Goal: Information Seeking & Learning: Learn about a topic

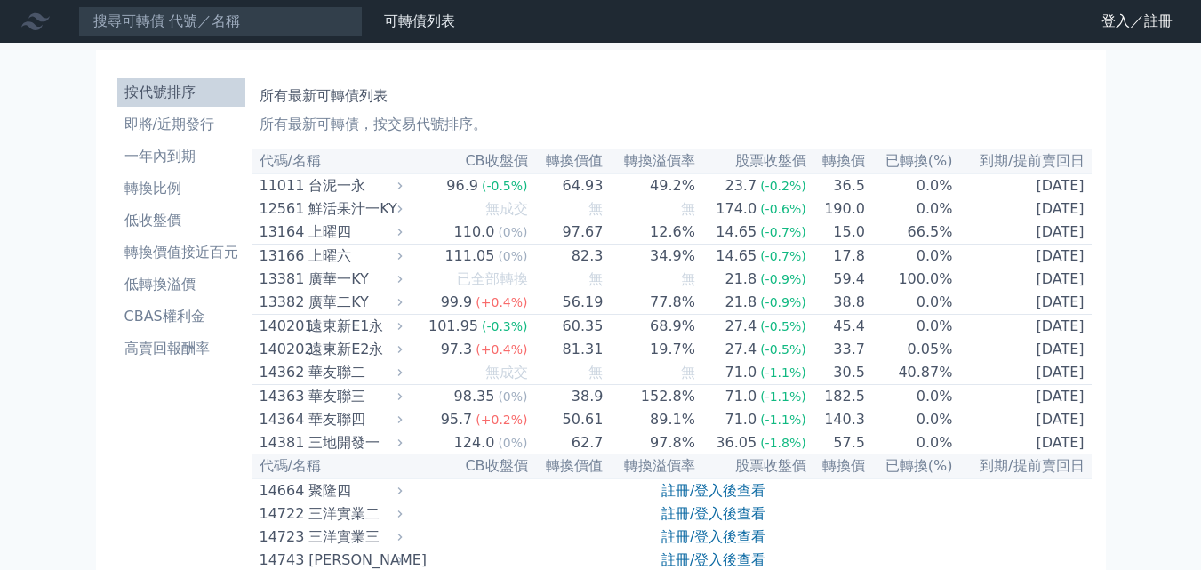
click at [0, 0] on link "財務數據" at bounding box center [0, 0] width 0 height 0
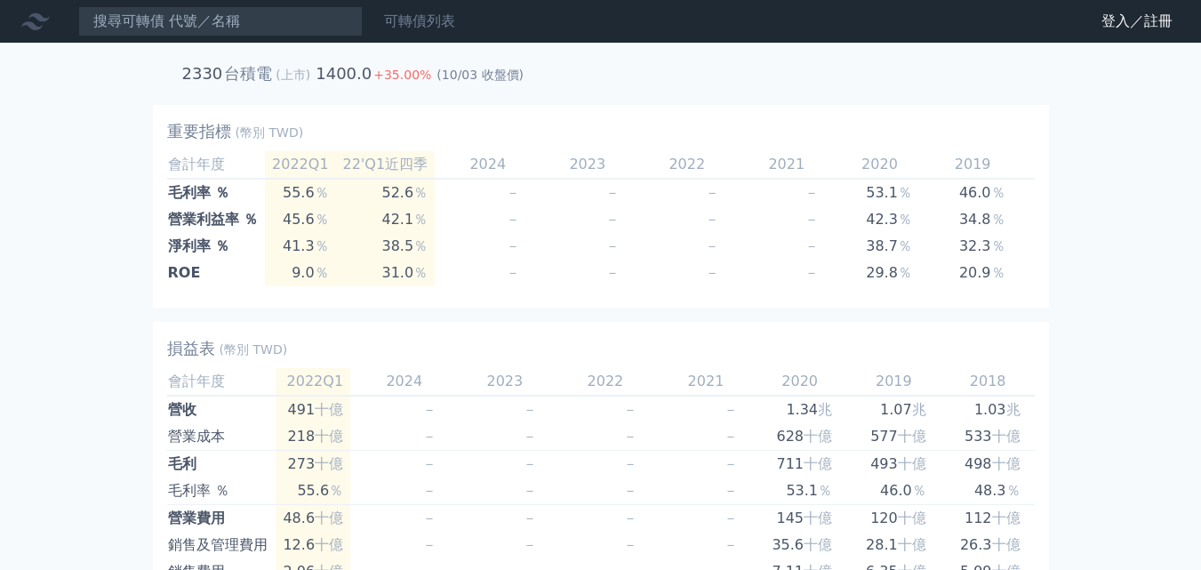
click at [420, 19] on link "可轉債列表" at bounding box center [419, 20] width 71 height 17
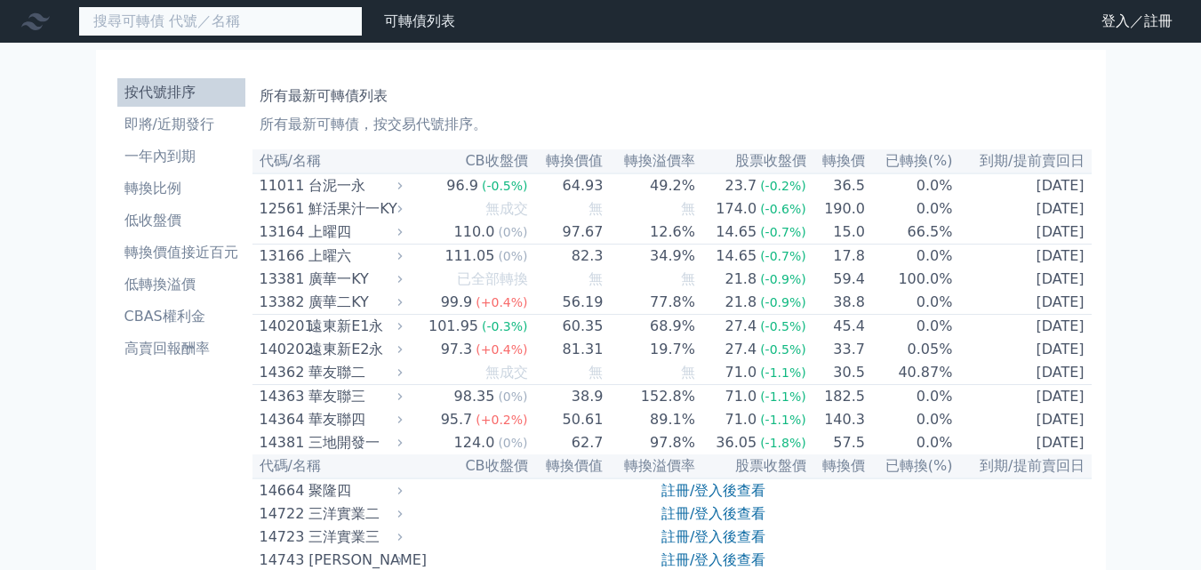
click at [139, 20] on input at bounding box center [220, 21] width 284 height 30
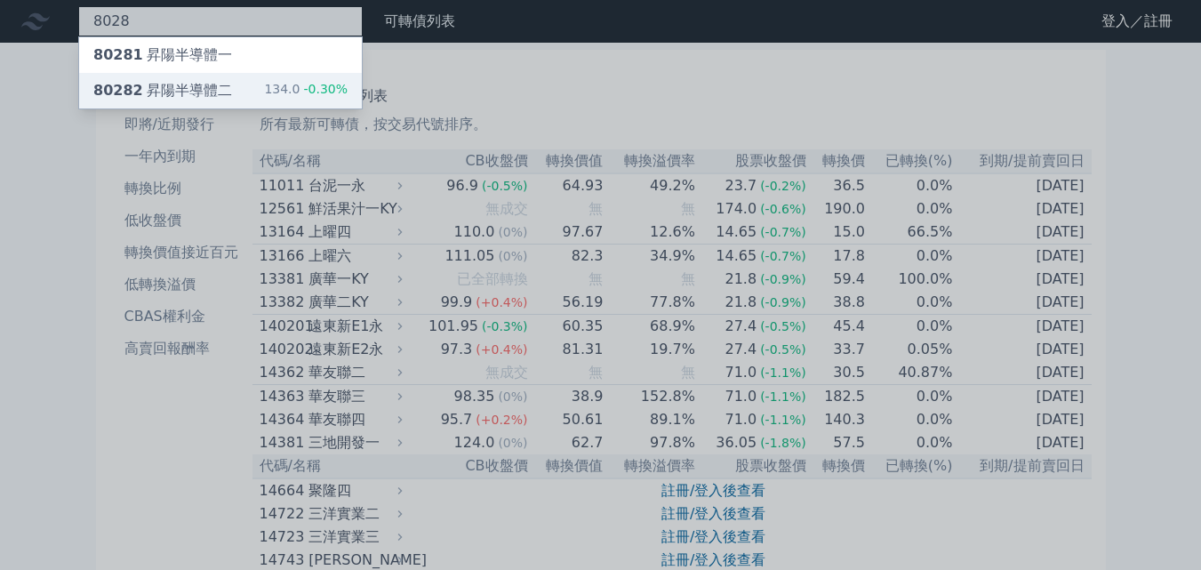
type input "8028"
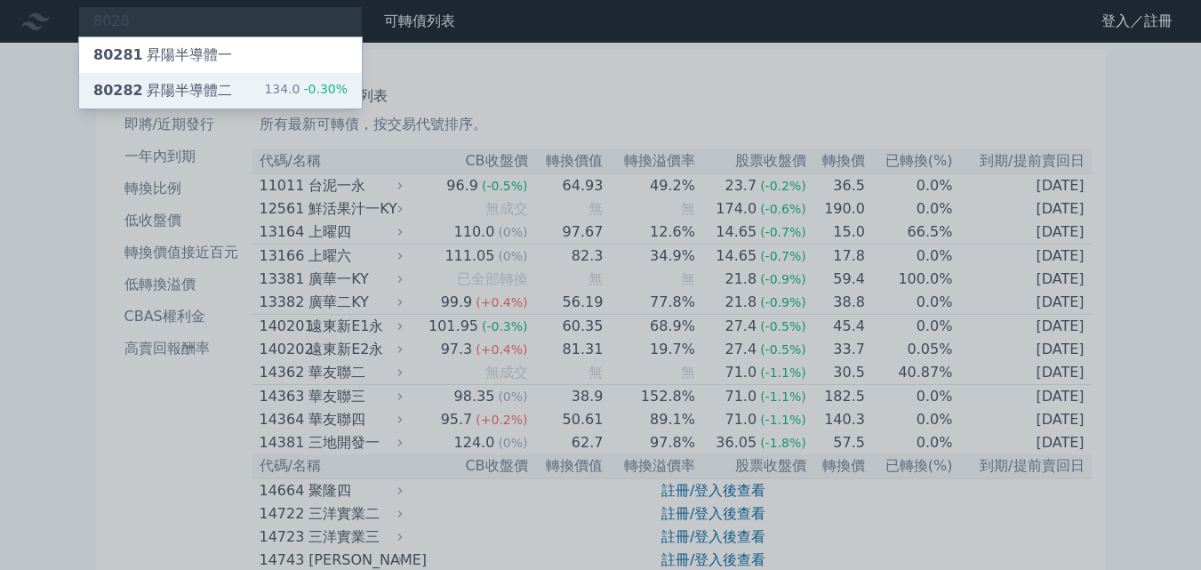
click at [166, 91] on div "80282 昇陽半導體二" at bounding box center [162, 90] width 139 height 21
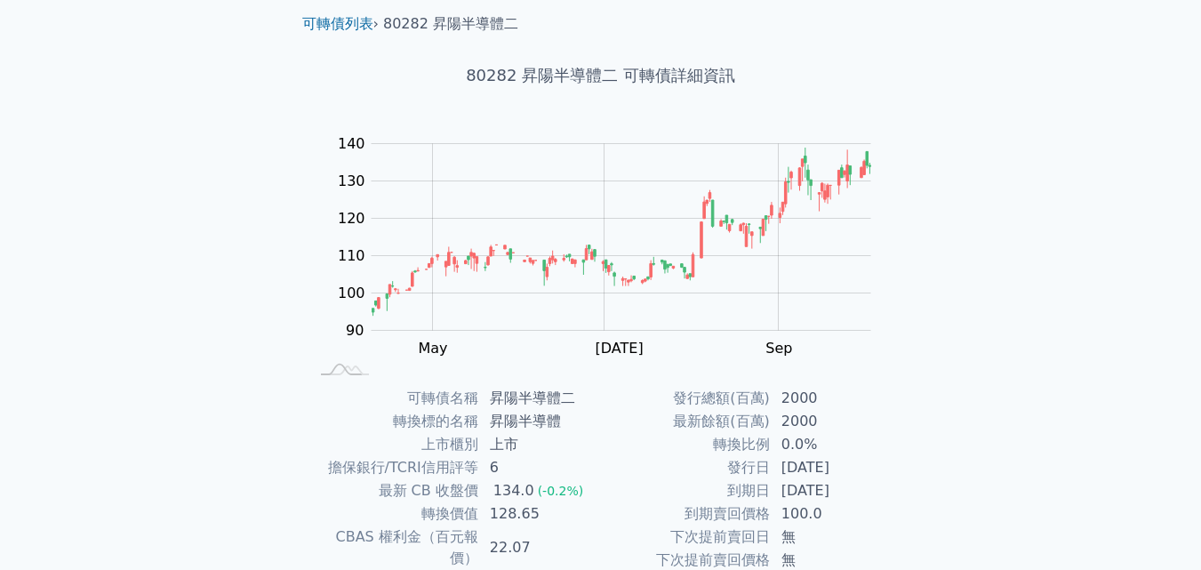
scroll to position [89, 0]
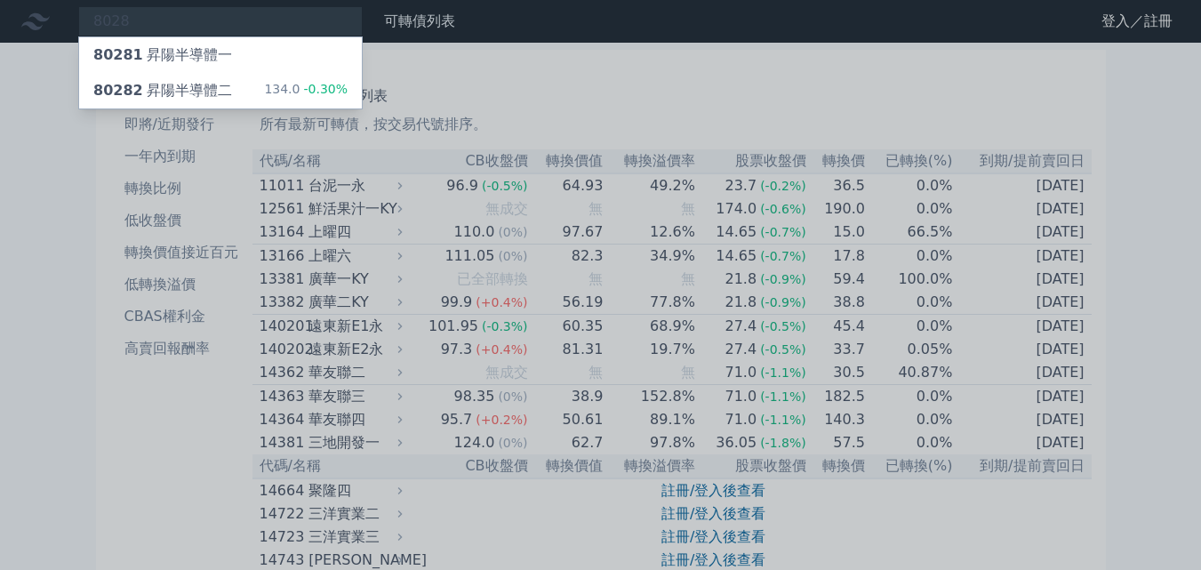
click at [999, 99] on div at bounding box center [600, 285] width 1201 height 570
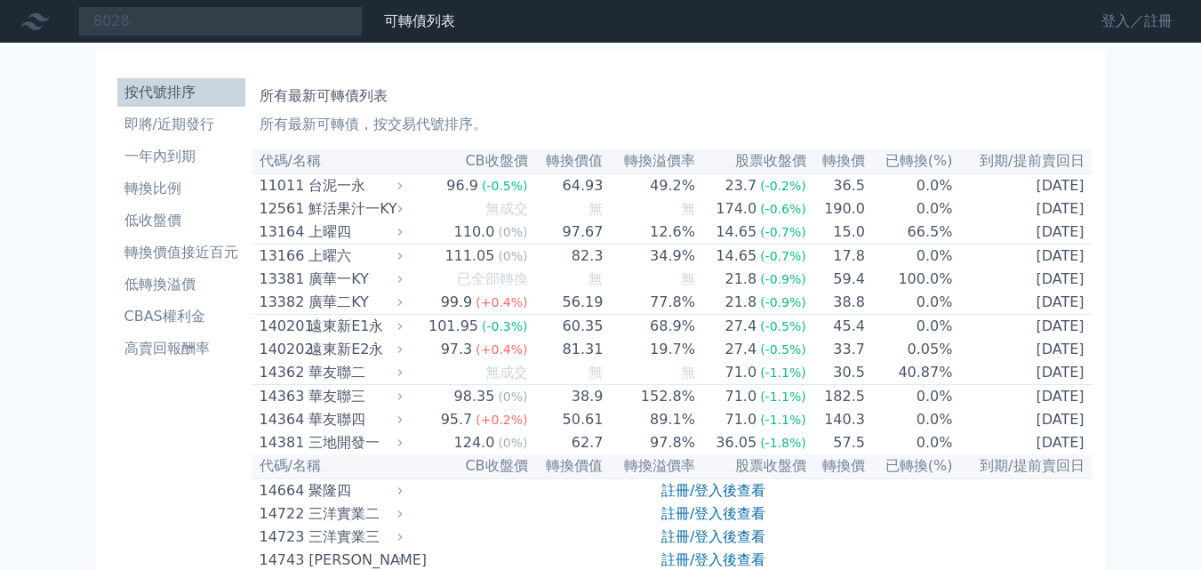
click at [1158, 18] on link "登入／註冊" at bounding box center [1137, 21] width 100 height 28
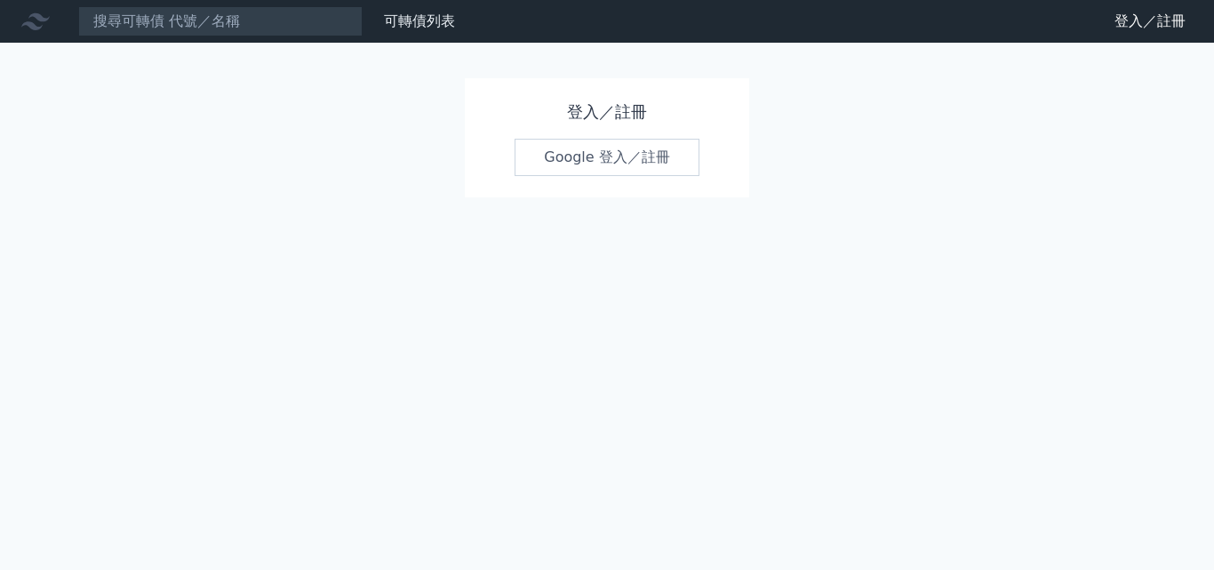
click at [663, 156] on link "Google 登入／註冊" at bounding box center [607, 157] width 185 height 37
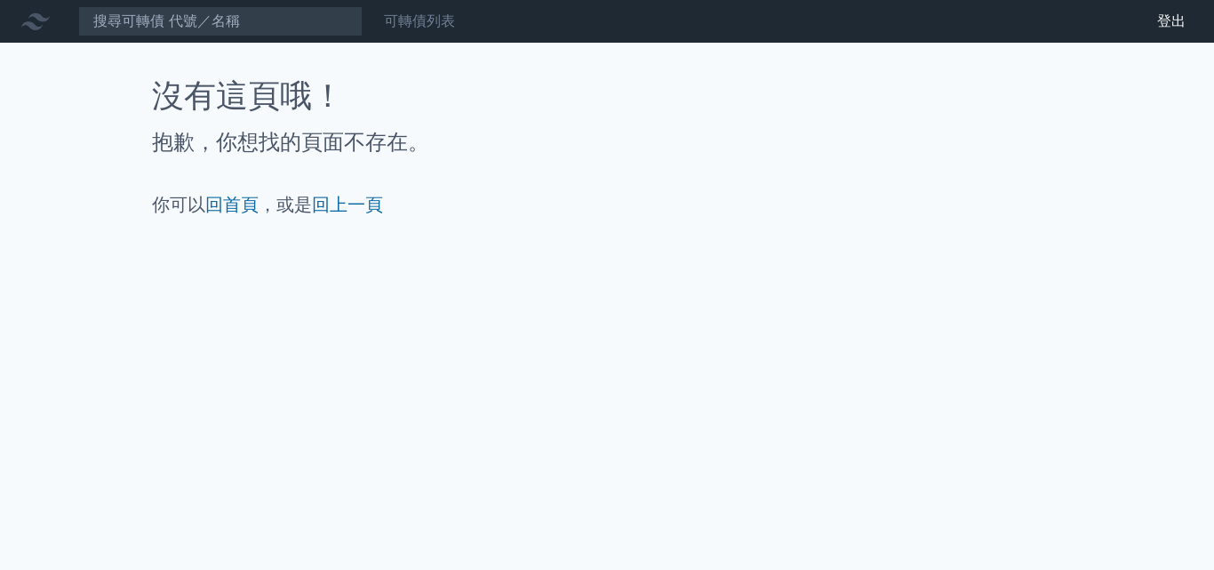
click at [430, 18] on link "可轉債列表" at bounding box center [419, 20] width 71 height 17
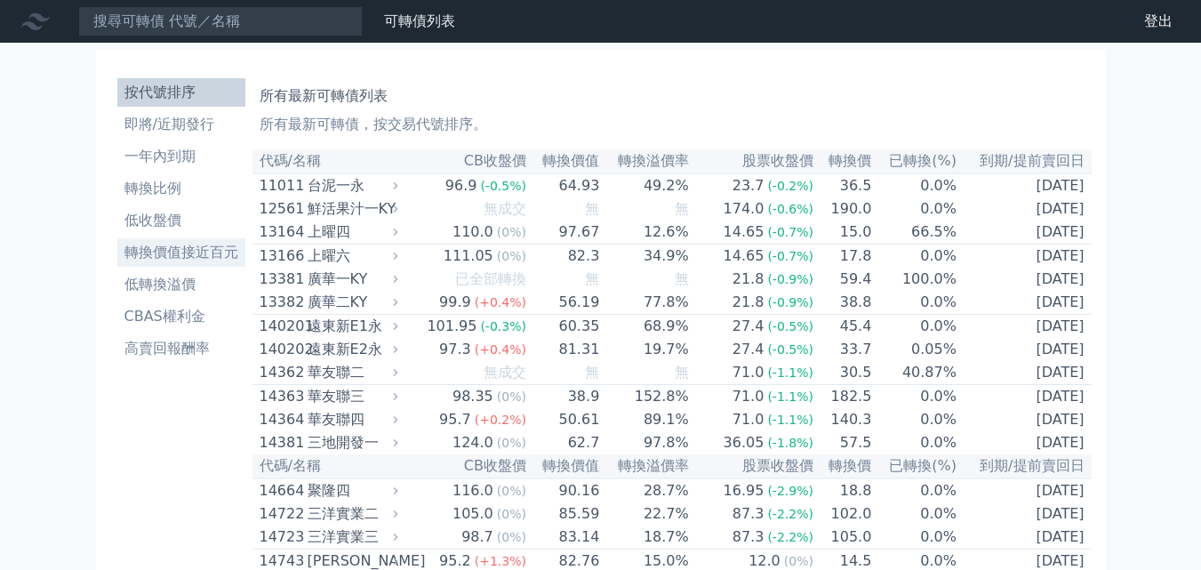
click at [183, 251] on li "轉換價值接近百元" at bounding box center [181, 252] width 128 height 21
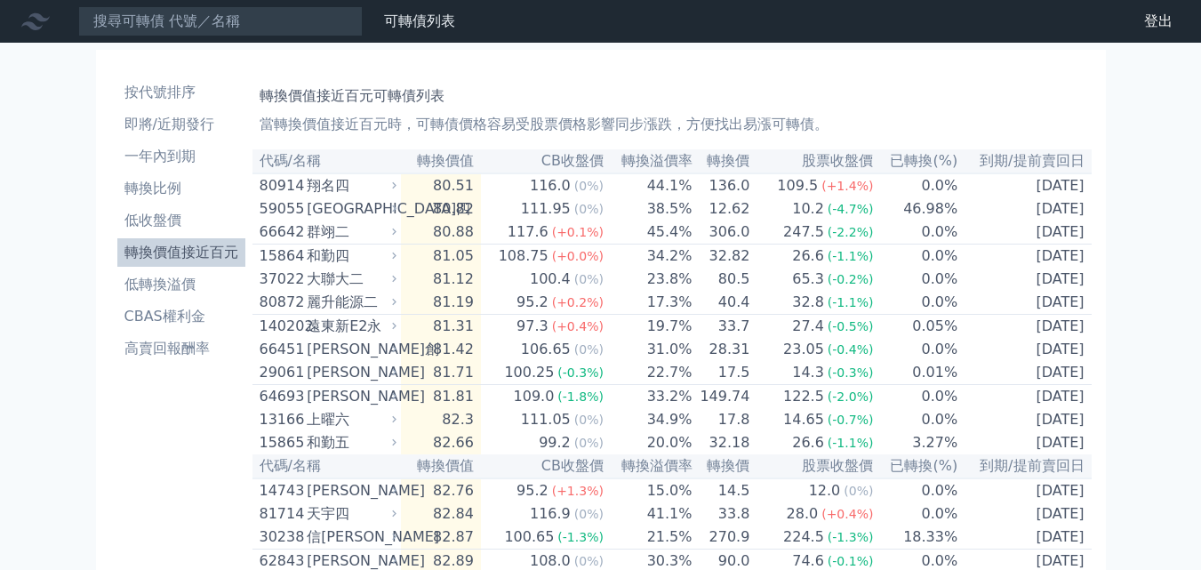
click at [570, 159] on th "CB收盤價" at bounding box center [543, 161] width 124 height 24
click at [645, 160] on th "轉換溢價率" at bounding box center [648, 161] width 89 height 24
click at [737, 158] on th "轉換價" at bounding box center [722, 161] width 58 height 24
click at [666, 162] on th "轉換溢價率" at bounding box center [648, 161] width 89 height 24
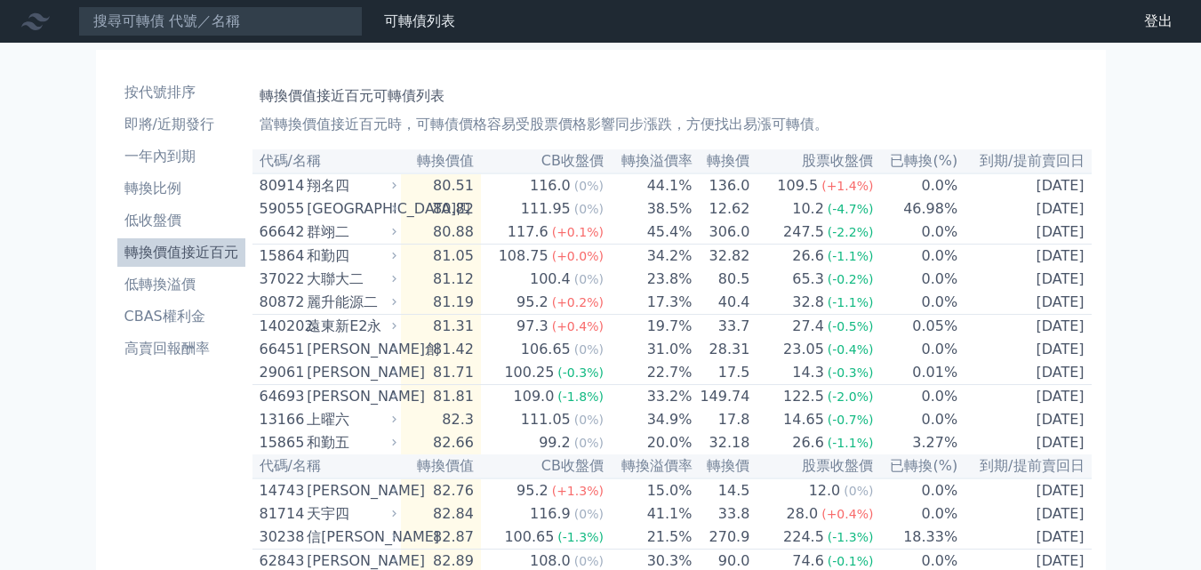
click at [666, 162] on th "轉換溢價率" at bounding box center [648, 161] width 89 height 24
click at [736, 158] on th "轉換價" at bounding box center [722, 161] width 58 height 24
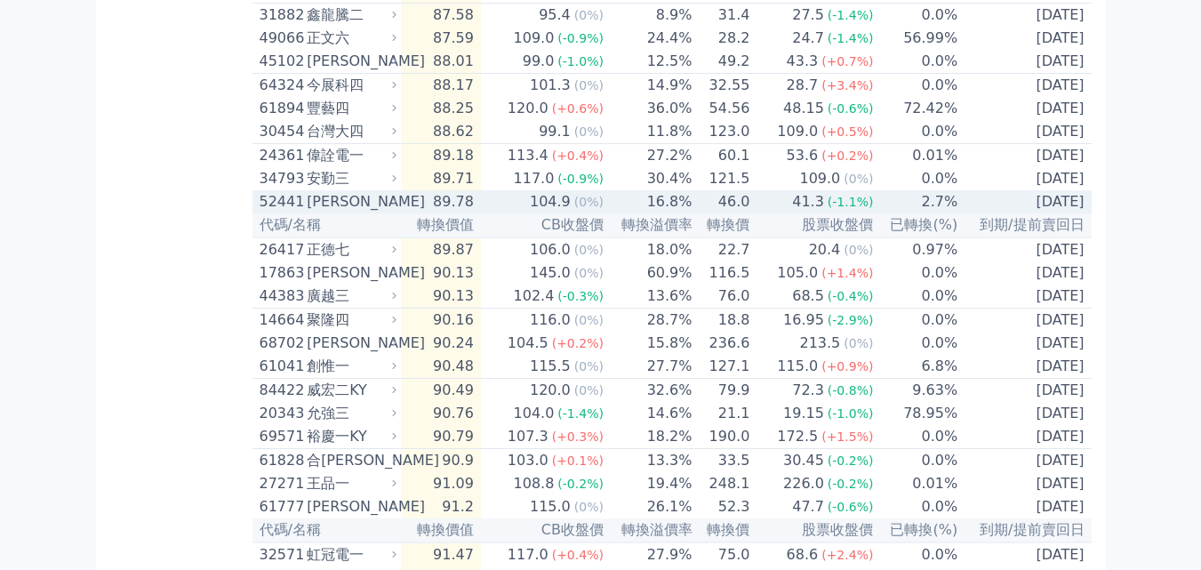
scroll to position [1066, 0]
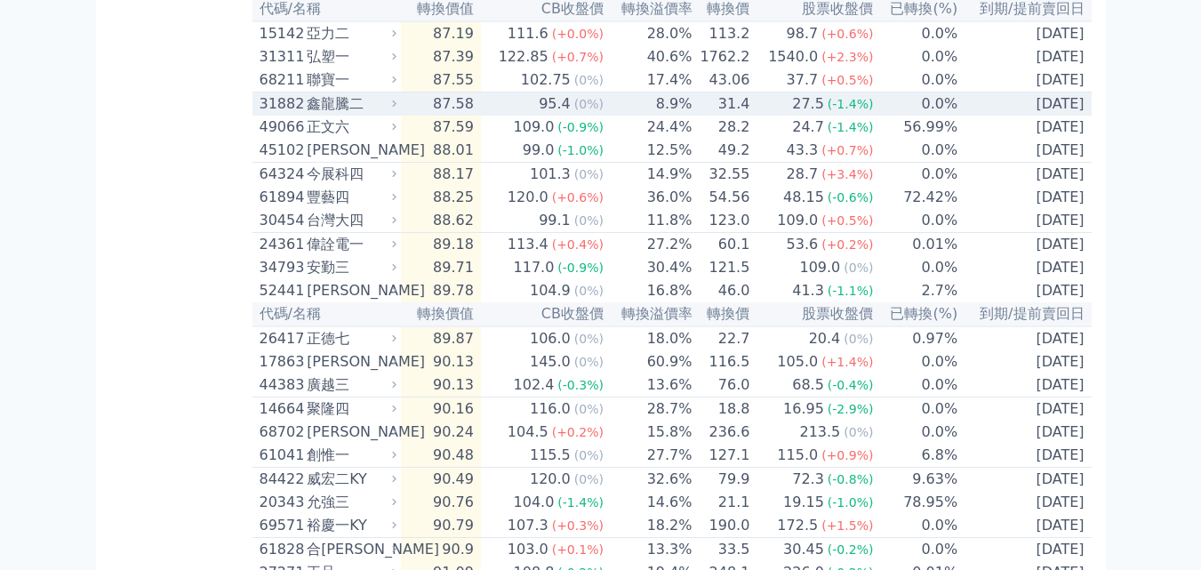
click at [464, 116] on td "87.58" at bounding box center [441, 104] width 80 height 24
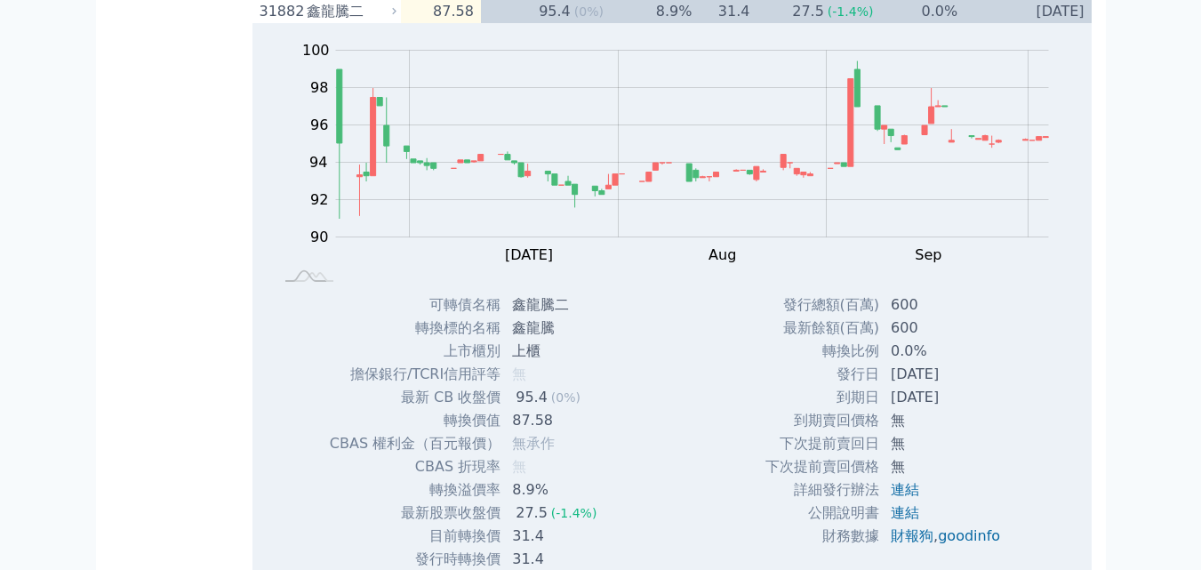
scroll to position [1155, 0]
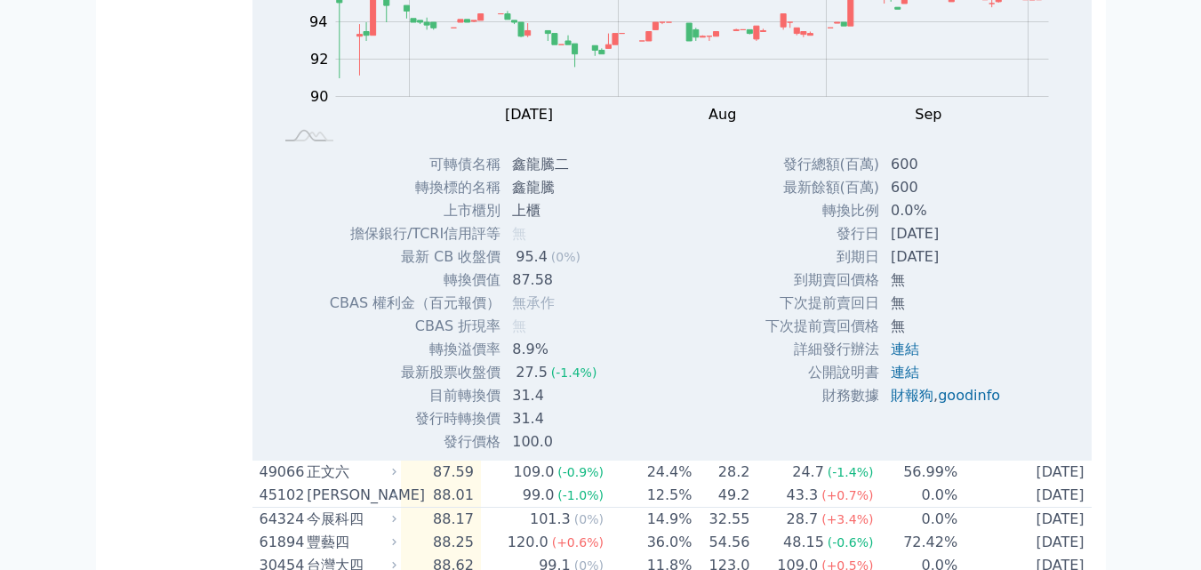
scroll to position [2044, 0]
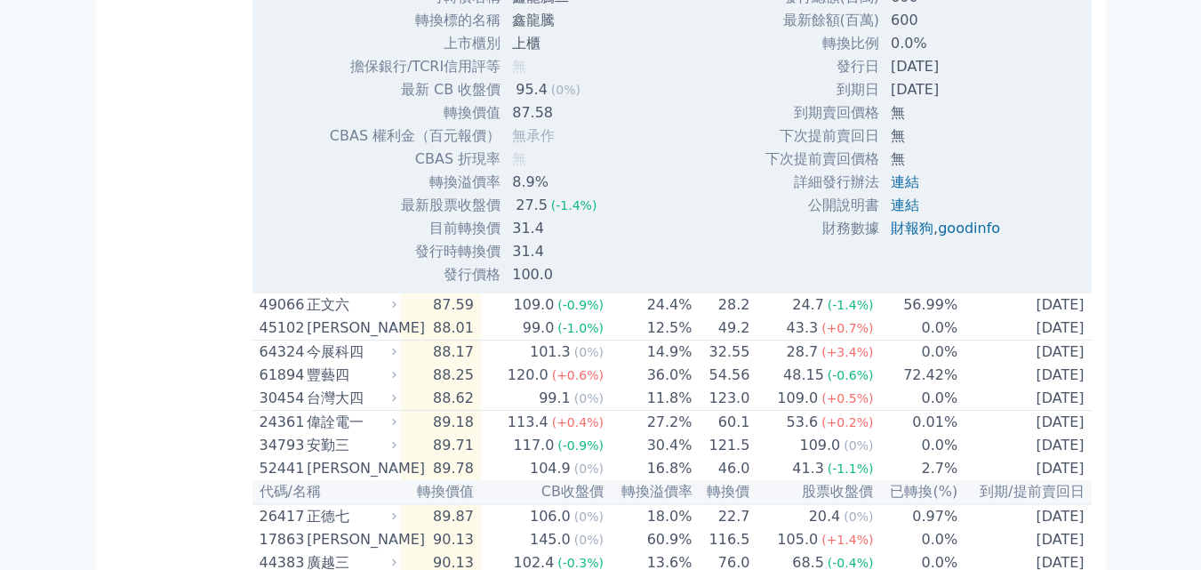
click at [172, 341] on div "按代號排序 即將/近期發行 一年內到期 轉換比例 低收盤價 轉換價值接近百元 低轉換溢價 CBAS權利金 高賣回報酬率" at bounding box center [181, 566] width 142 height 5079
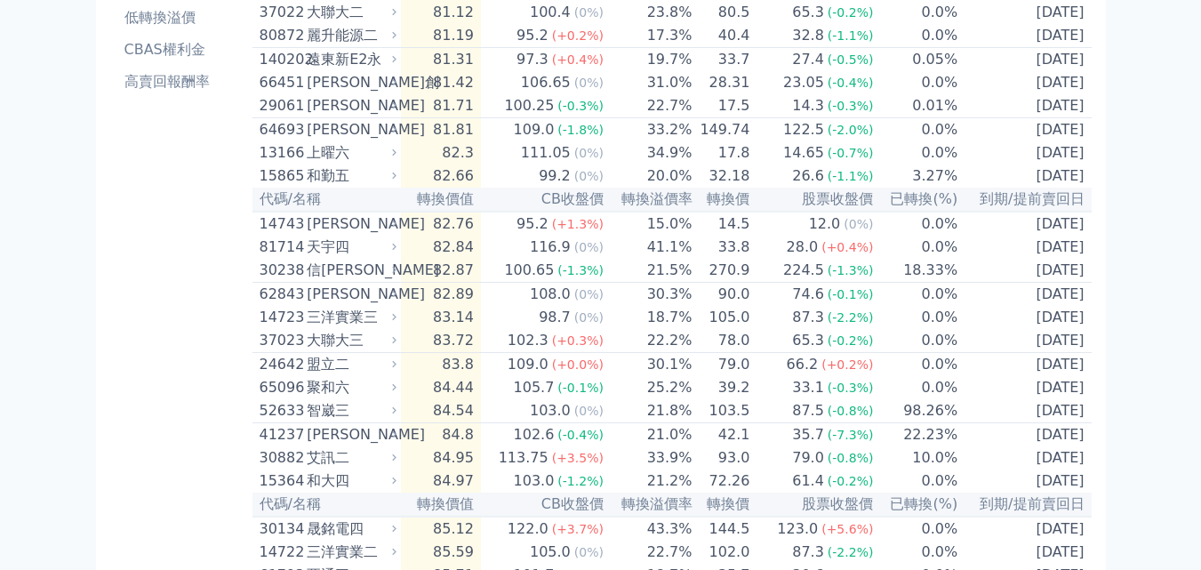
scroll to position [0, 0]
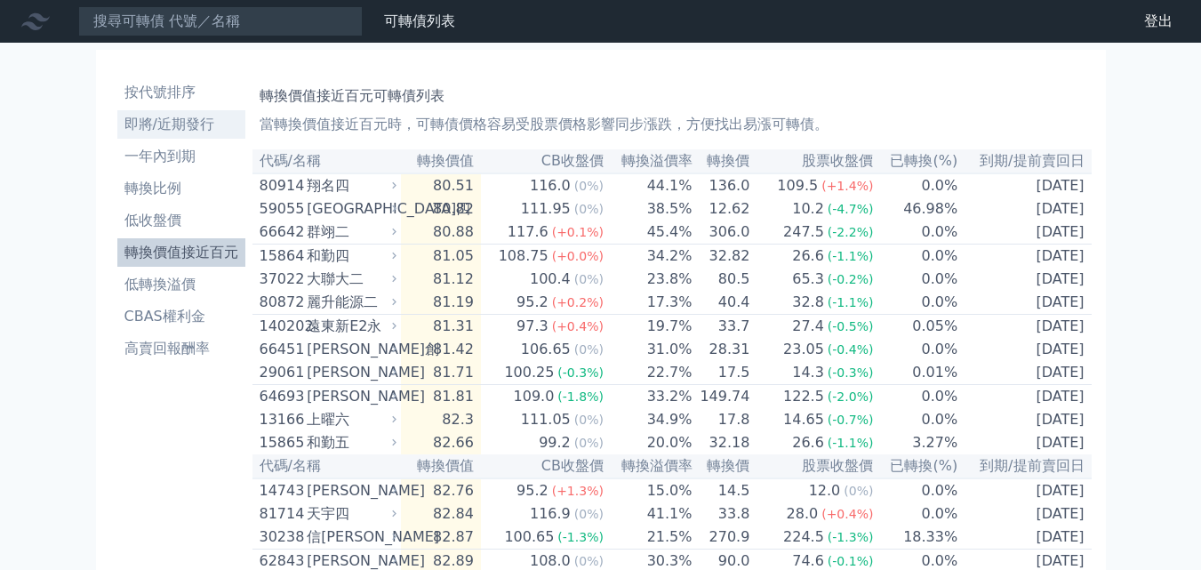
click at [181, 127] on li "即將/近期發行" at bounding box center [181, 124] width 128 height 21
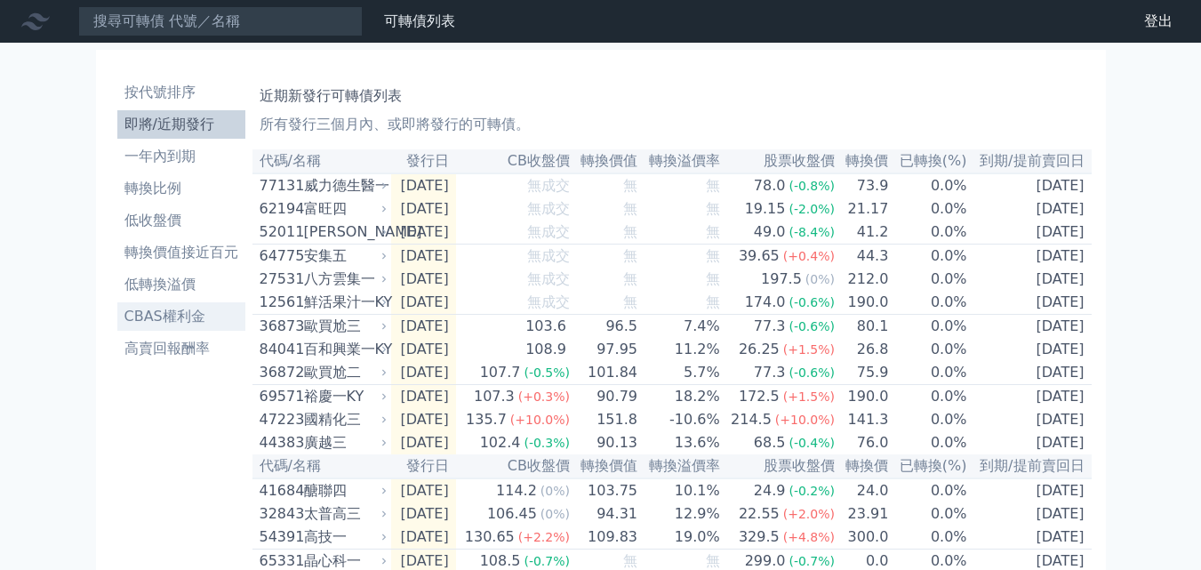
click at [167, 316] on li "CBAS權利金" at bounding box center [181, 316] width 128 height 21
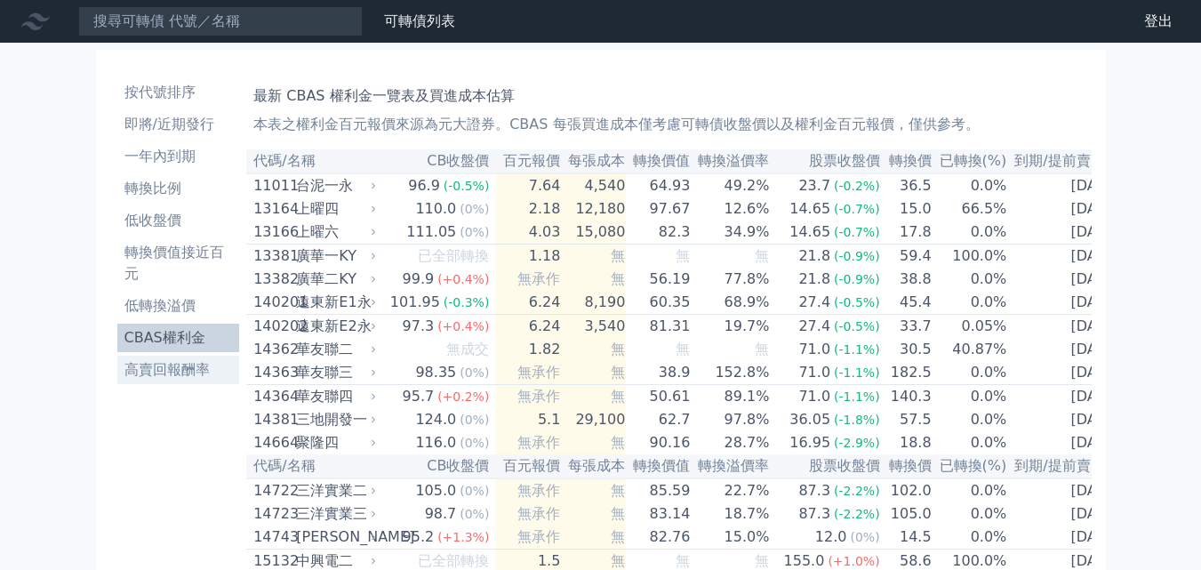
click at [177, 373] on li "高賣回報酬率" at bounding box center [178, 369] width 123 height 21
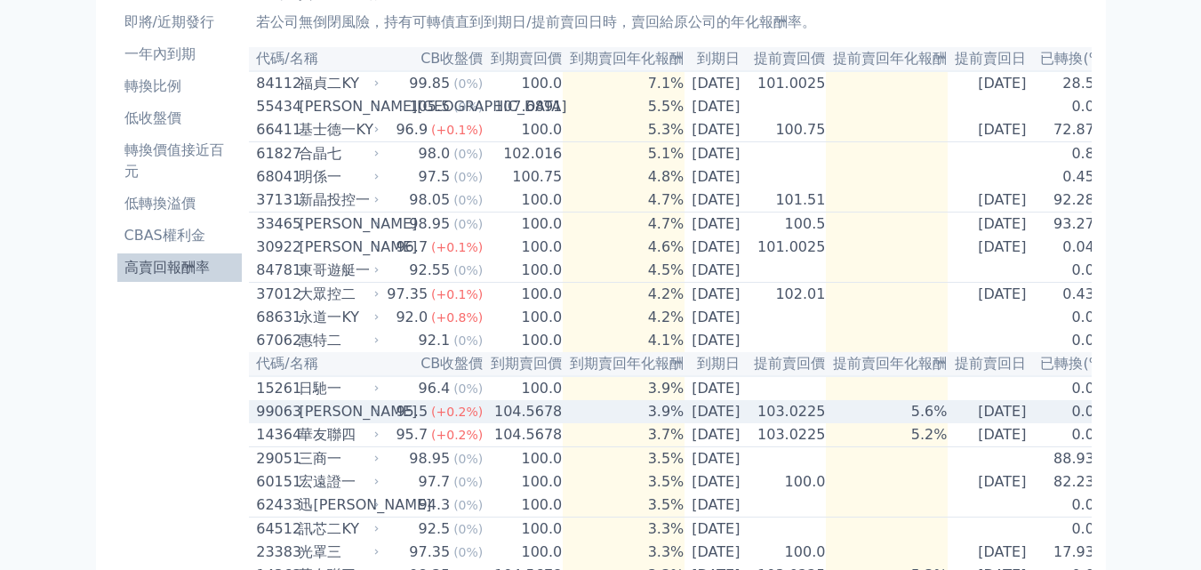
scroll to position [89, 0]
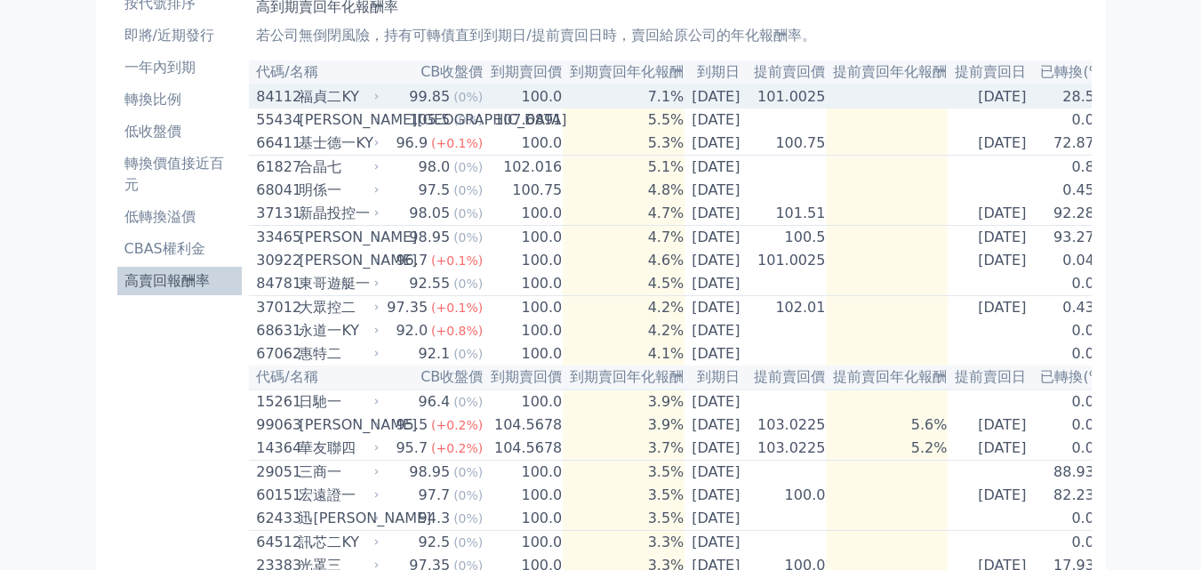
click at [305, 97] on div "福貞二KY" at bounding box center [337, 96] width 76 height 21
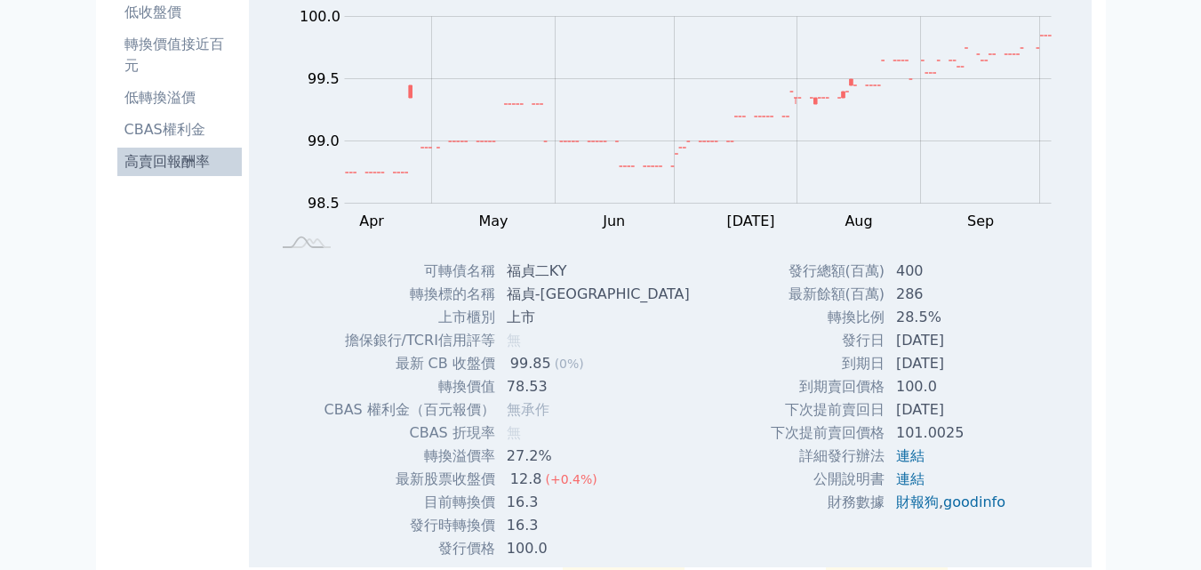
scroll to position [273, 0]
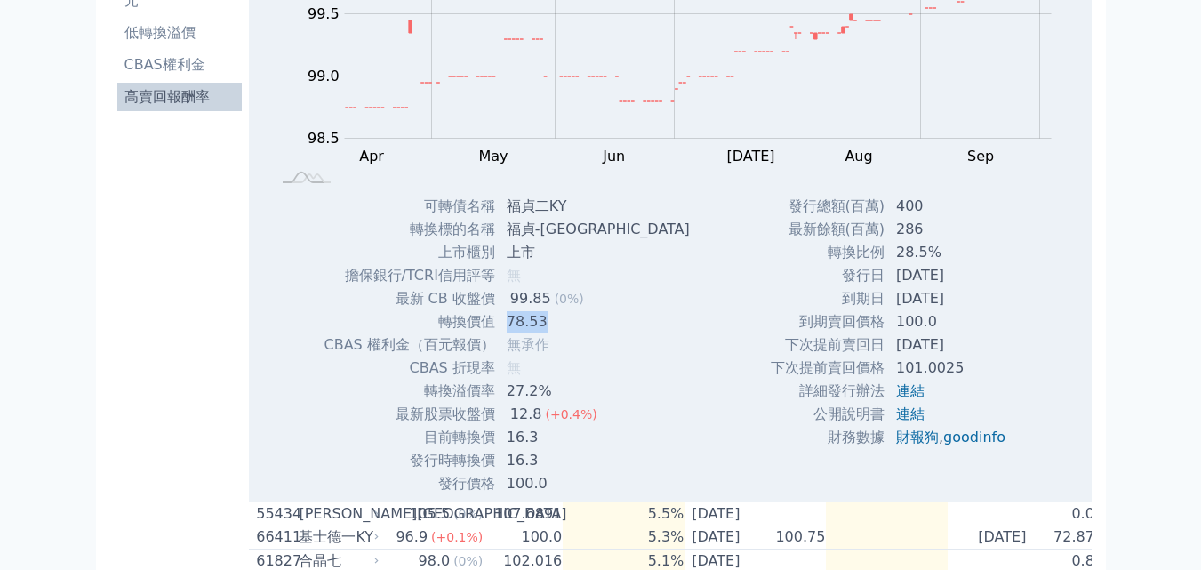
drag, startPoint x: 507, startPoint y: 323, endPoint x: 548, endPoint y: 326, distance: 41.0
click at [548, 326] on td "78.53" at bounding box center [600, 321] width 208 height 23
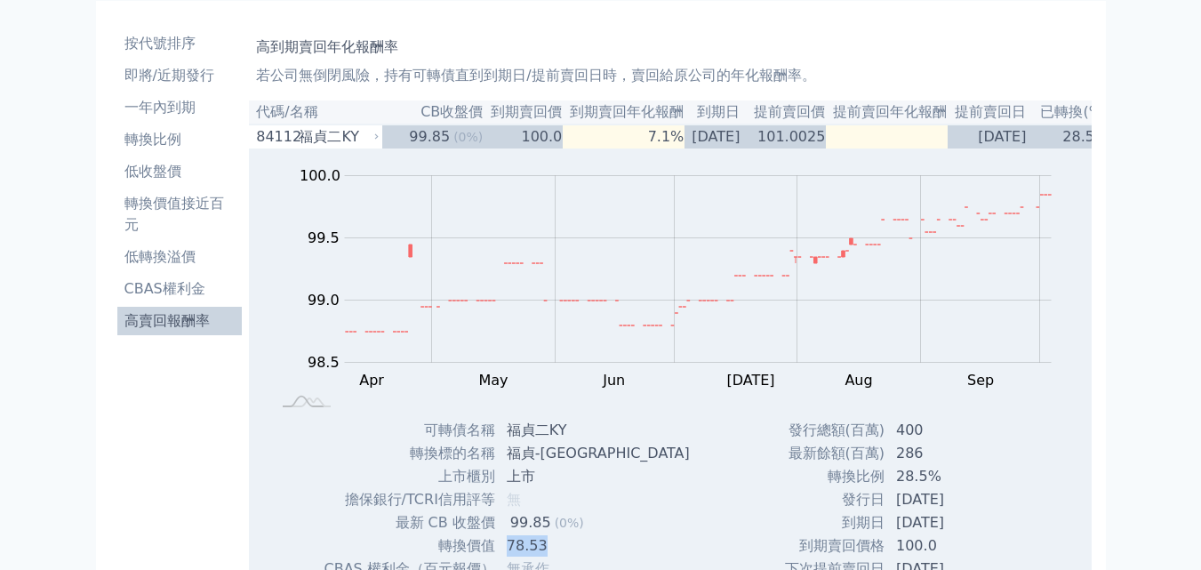
scroll to position [0, 0]
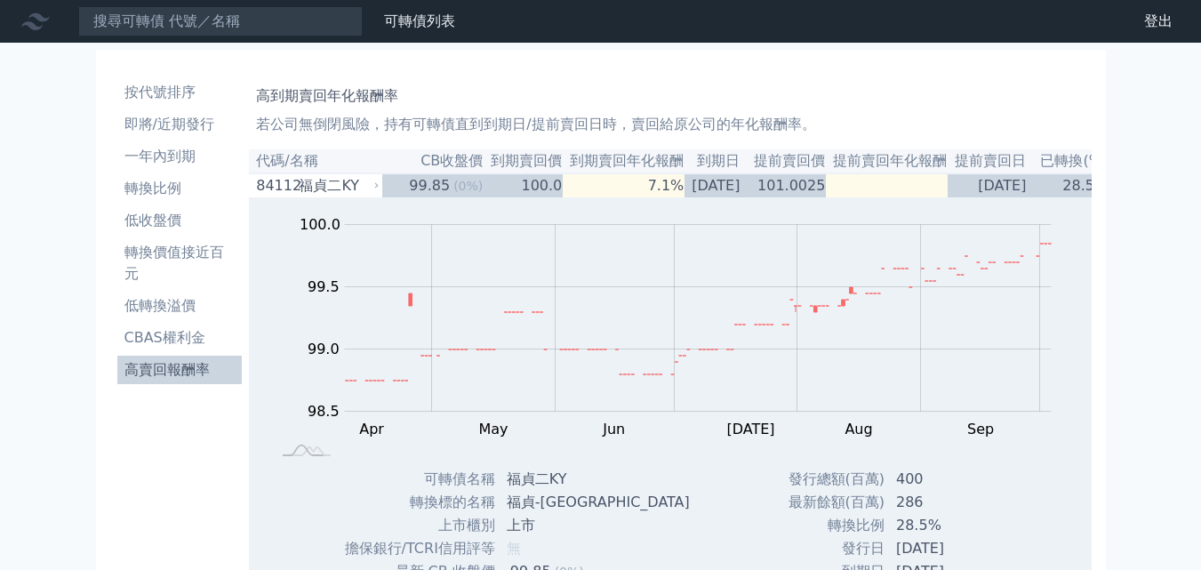
click at [442, 22] on link "可轉債列表" at bounding box center [419, 20] width 71 height 17
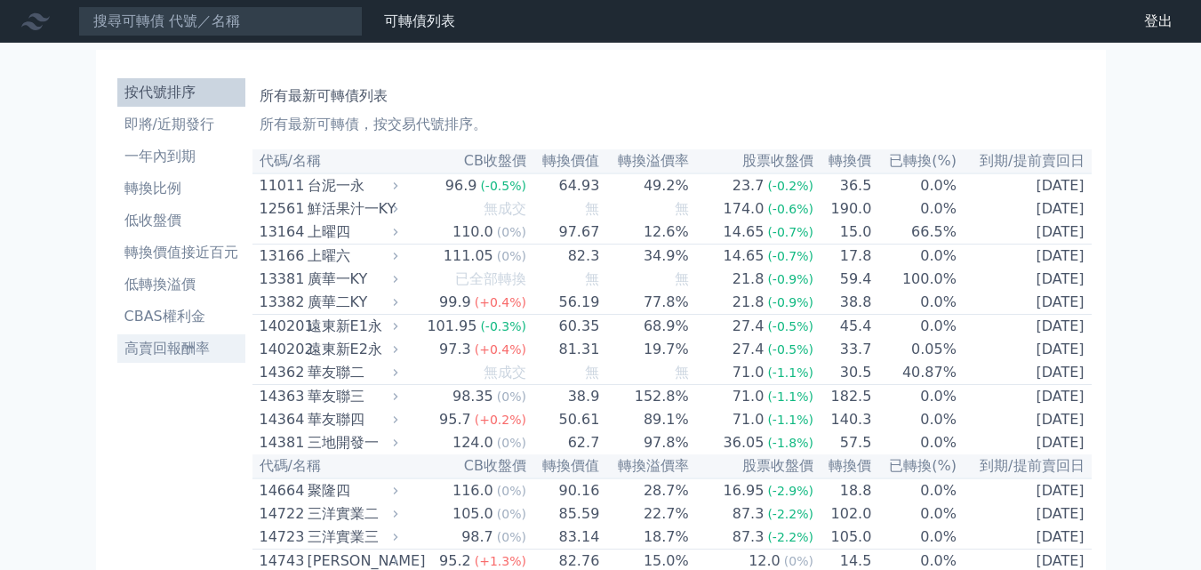
click at [174, 347] on li "高賣回報酬率" at bounding box center [181, 348] width 128 height 21
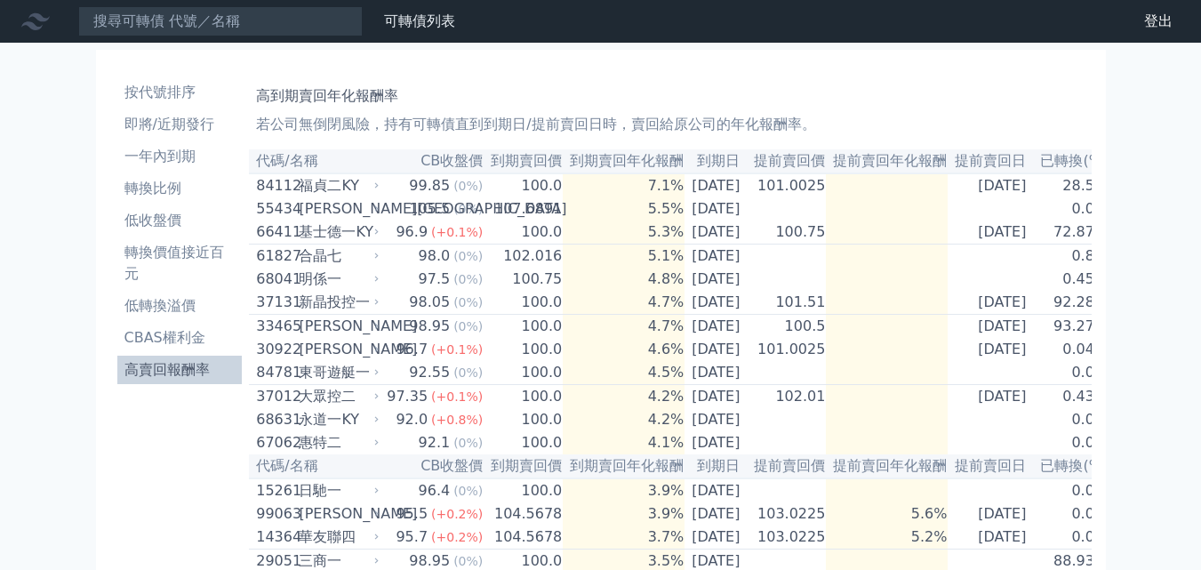
click at [396, 94] on h1 "高到期賣回年化報酬率" at bounding box center [669, 95] width 827 height 21
drag, startPoint x: 256, startPoint y: 100, endPoint x: 425, endPoint y: 102, distance: 168.9
click at [425, 102] on h1 "高到期賣回年化報酬率" at bounding box center [669, 95] width 827 height 21
copy h1 "高到期賣回年化報酬率"
click at [165, 219] on li "低收盤價" at bounding box center [179, 220] width 125 height 21
